Goal: Transaction & Acquisition: Purchase product/service

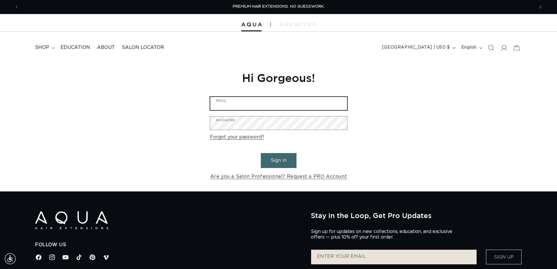
type input "info@noufalhaircolorstudio.com"
click at [277, 162] on button "Sign in" at bounding box center [279, 160] width 36 height 15
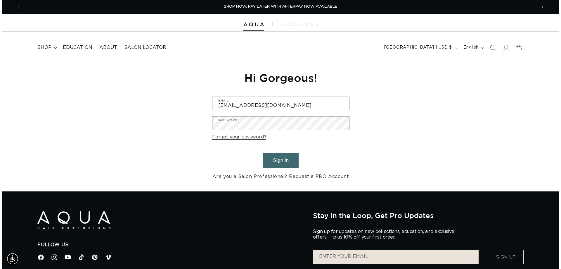
scroll to position [0, 520]
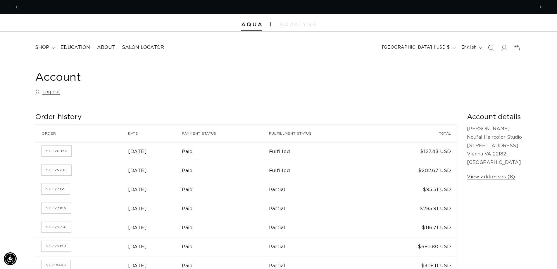
scroll to position [0, 515]
click at [57, 148] on link "SH-126837" at bounding box center [56, 151] width 30 height 11
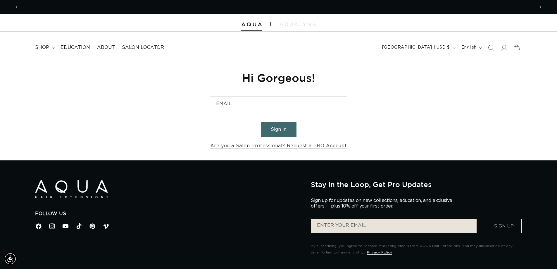
scroll to position [0, 515]
click at [43, 44] on span "shop" at bounding box center [42, 47] width 14 height 6
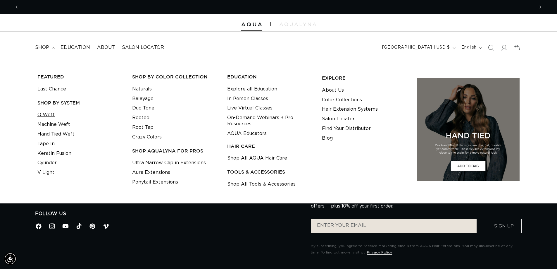
scroll to position [0, 1030]
click at [48, 145] on link "Tape In" at bounding box center [45, 144] width 17 height 10
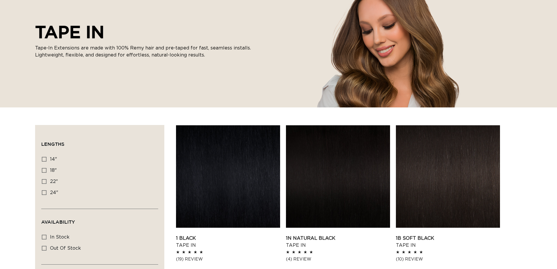
scroll to position [88, 0]
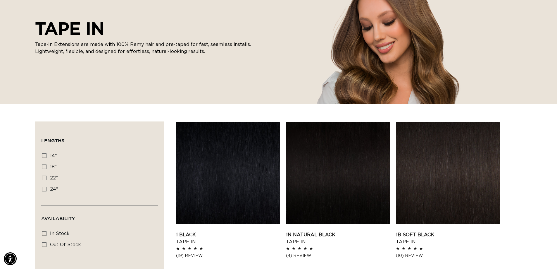
click at [44, 188] on icon at bounding box center [44, 188] width 5 height 5
click at [44, 188] on input "24" 24" (27 products)" at bounding box center [44, 188] width 5 height 5
checkbox input "true"
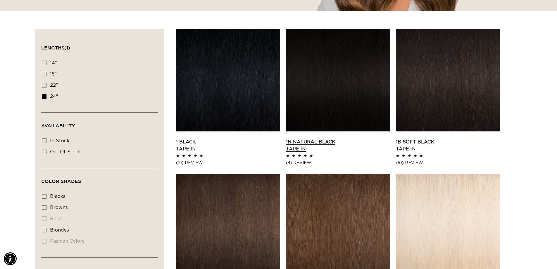
scroll to position [205, 0]
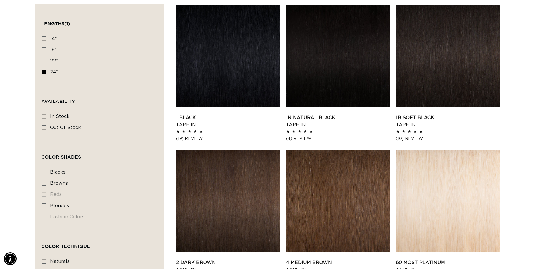
click at [234, 114] on link "1 Black Tape In" at bounding box center [228, 121] width 104 height 14
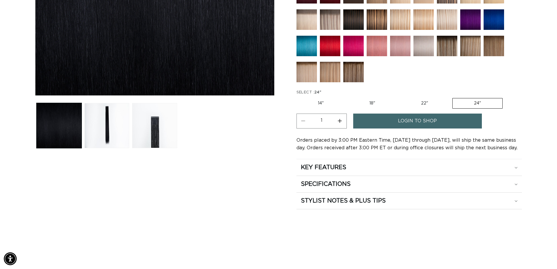
scroll to position [0, 515]
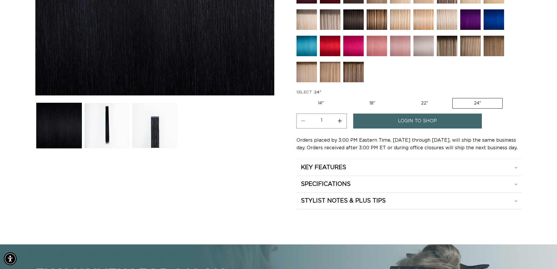
click at [411, 119] on span "login to shop" at bounding box center [417, 120] width 39 height 15
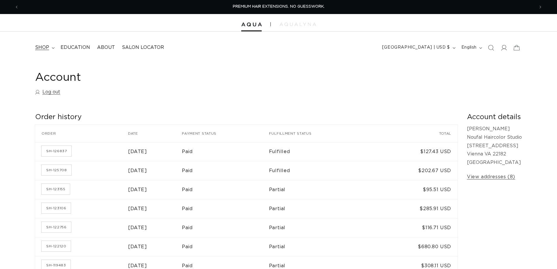
click at [36, 43] on summary "shop" at bounding box center [44, 47] width 25 height 13
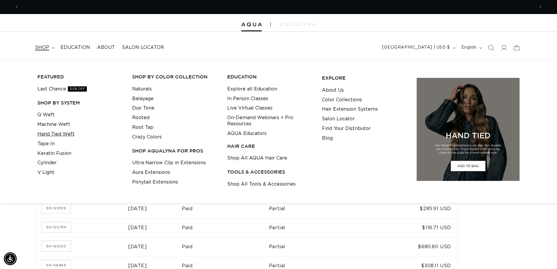
scroll to position [0, 515]
click at [50, 145] on link "Tape In" at bounding box center [45, 144] width 17 height 10
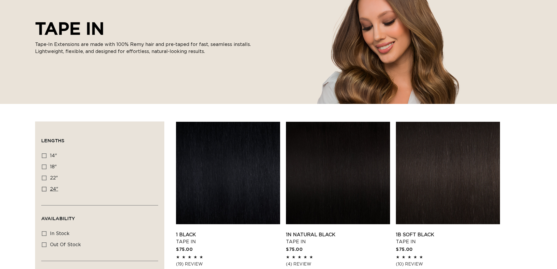
click at [46, 187] on icon at bounding box center [44, 188] width 5 height 5
click at [46, 187] on input "24" 24" (27 products)" at bounding box center [44, 188] width 5 height 5
checkbox input "true"
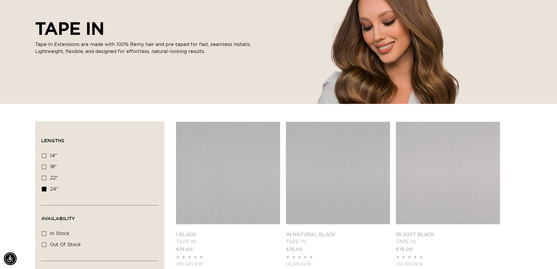
scroll to position [0, 515]
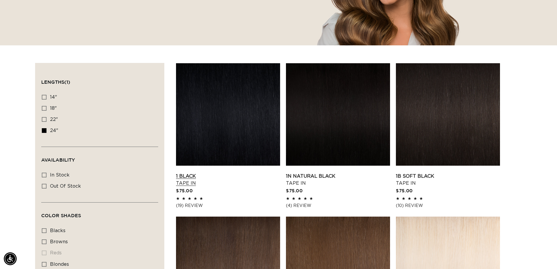
click at [217, 172] on link "1 Black Tape In" at bounding box center [228, 179] width 104 height 14
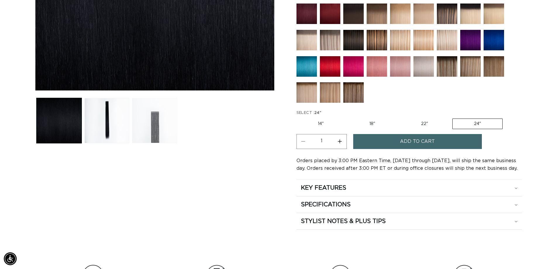
scroll to position [205, 0]
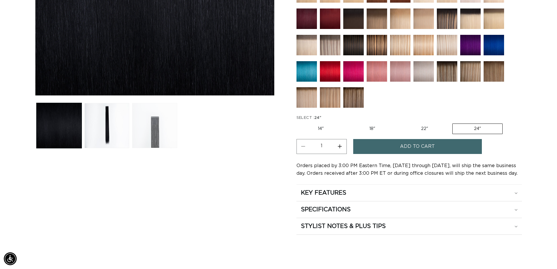
click at [152, 136] on button "Load image 3 in gallery view" at bounding box center [154, 125] width 45 height 45
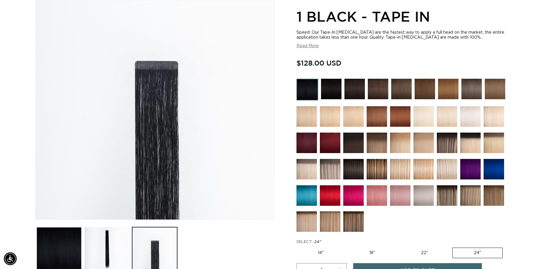
scroll to position [0, 515]
click at [304, 46] on button "Read More" at bounding box center [307, 46] width 22 height 5
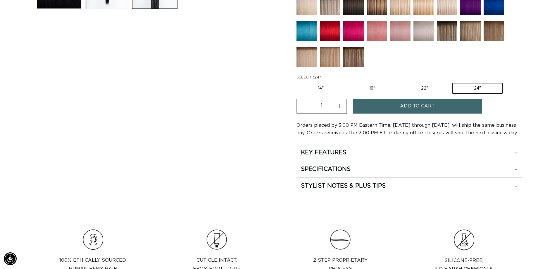
scroll to position [0, 0]
click at [380, 172] on div "SPECIFICATIONS" at bounding box center [409, 169] width 217 height 8
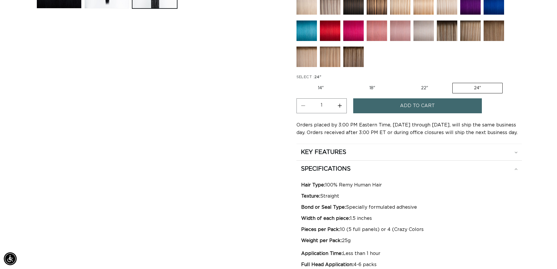
scroll to position [344, 0]
